Goal: Find specific page/section: Find specific page/section

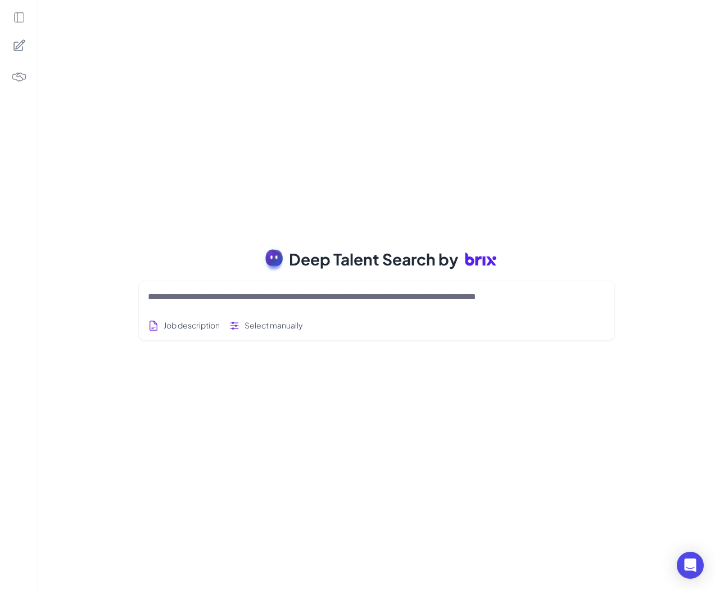
click at [19, 17] on icon at bounding box center [19, 17] width 12 height 12
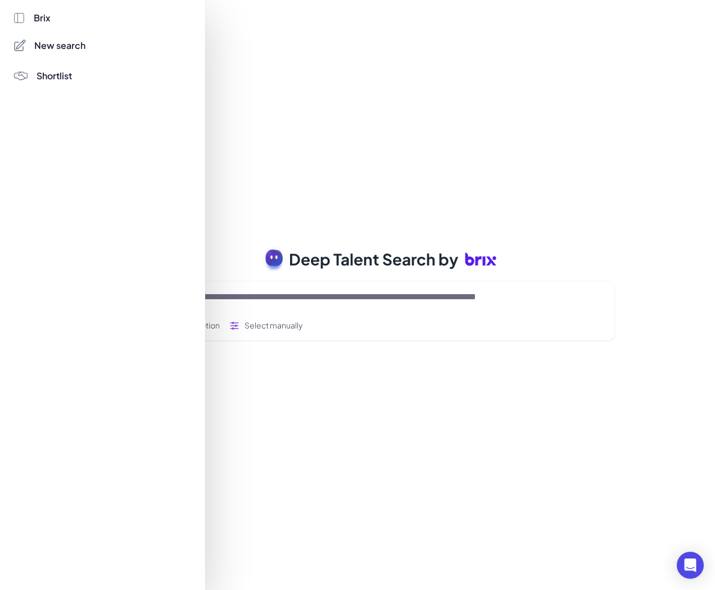
drag, startPoint x: 391, startPoint y: 128, endPoint x: 382, endPoint y: 126, distance: 9.2
click at [390, 128] on div at bounding box center [357, 295] width 715 height 590
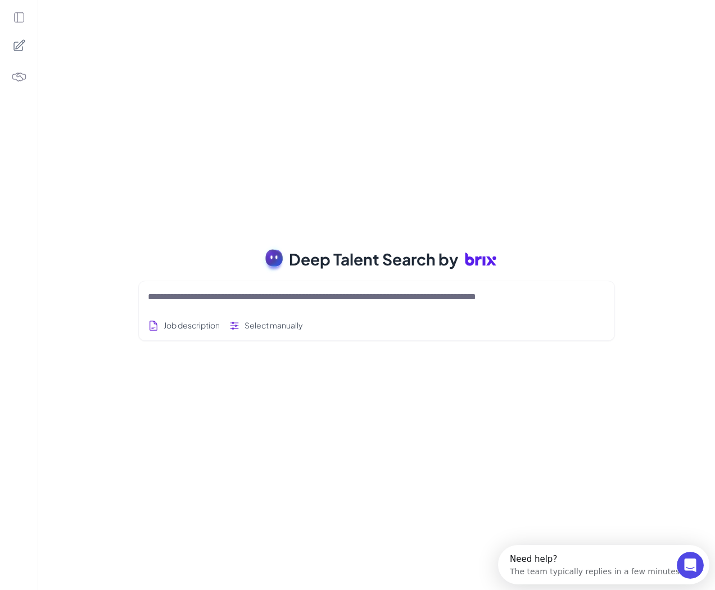
click at [17, 74] on img at bounding box center [19, 77] width 16 height 16
click at [288, 320] on button "Select manually" at bounding box center [266, 325] width 74 height 21
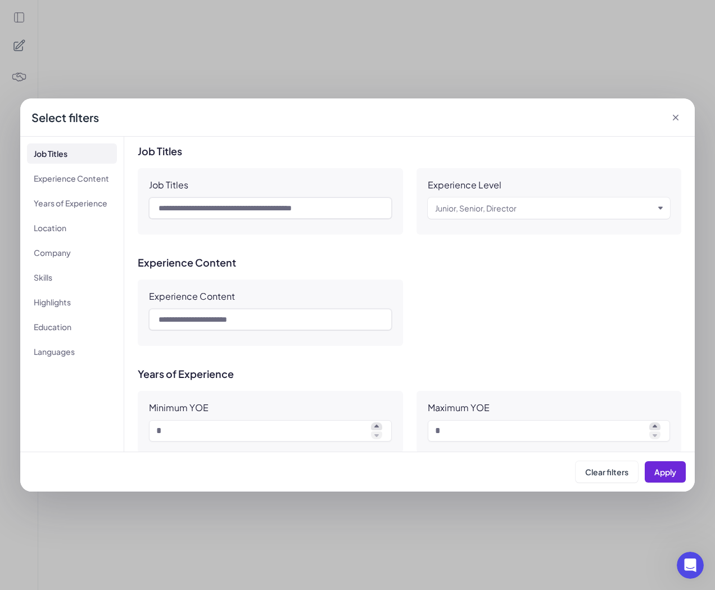
click at [507, 77] on div "Select filters Job Titles Experience Content Years of Experience Location Compa…" at bounding box center [357, 295] width 715 height 590
click at [616, 474] on span "Clear filters" at bounding box center [606, 472] width 43 height 10
click at [677, 472] on button "Apply" at bounding box center [665, 471] width 41 height 21
